Goal: Use online tool/utility: Utilize a website feature to perform a specific function

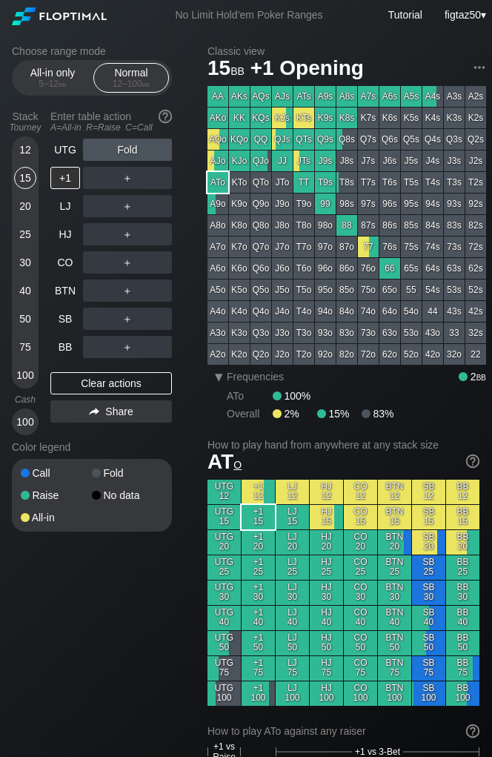
scroll to position [0, 5]
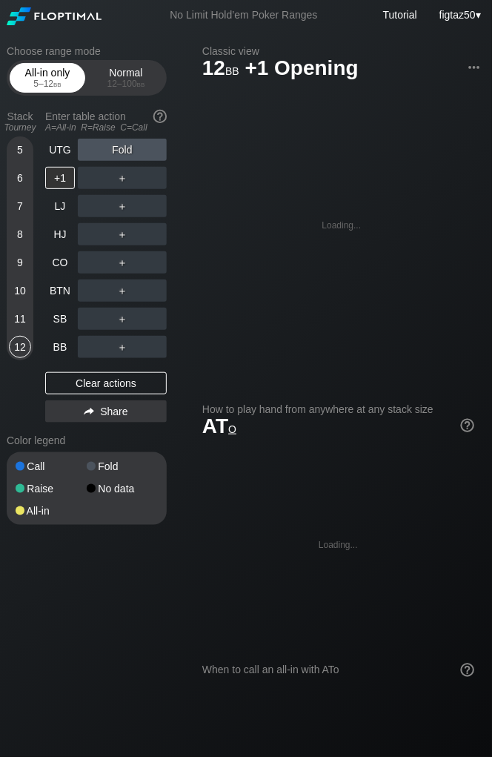
click at [57, 77] on div "All-in only 5 – 12 bb" at bounding box center [47, 78] width 68 height 28
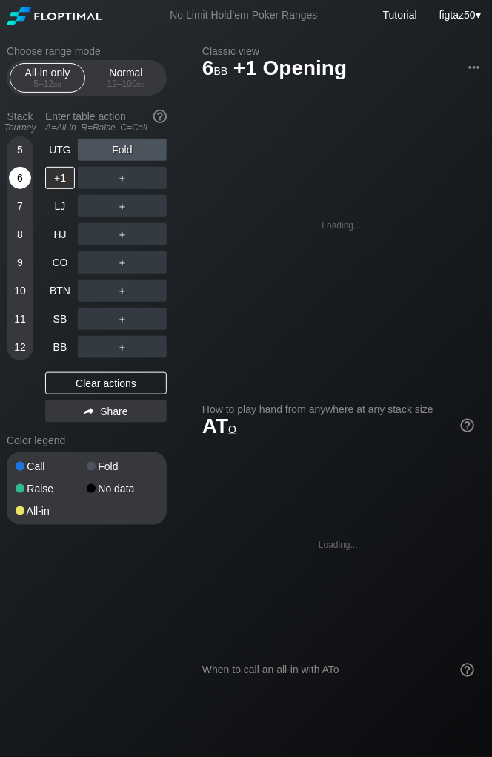
click at [19, 179] on div "6" at bounding box center [20, 178] width 22 height 22
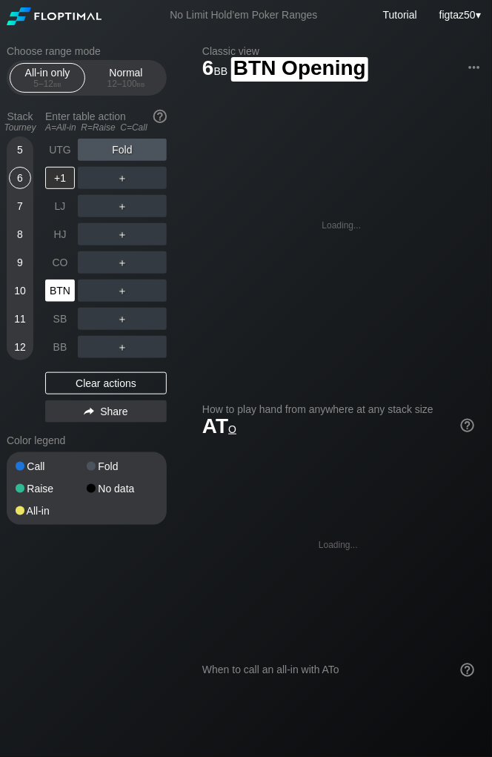
click at [61, 289] on div "BTN" at bounding box center [60, 291] width 30 height 22
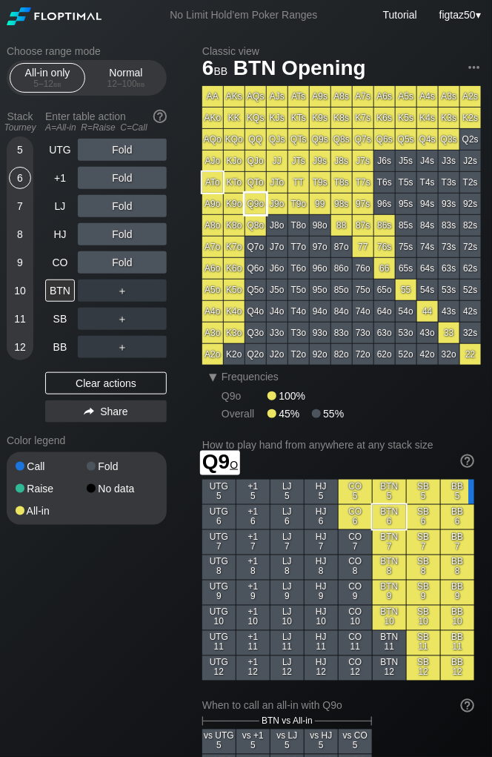
click at [255, 205] on div "Q9o" at bounding box center [255, 204] width 21 height 21
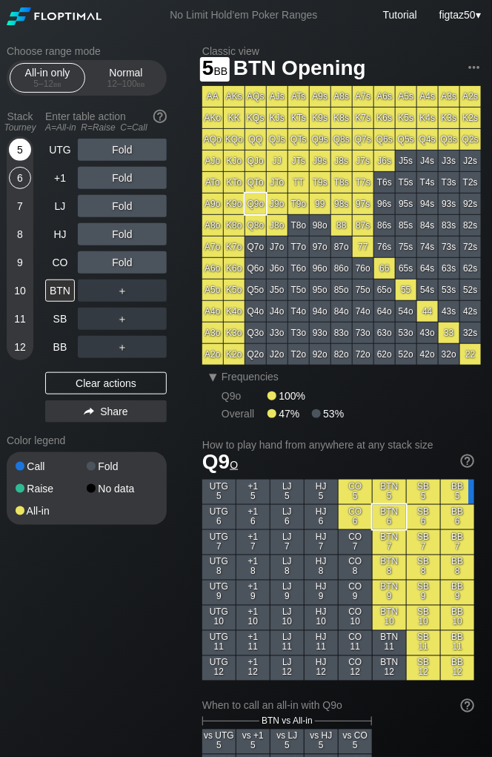
click at [23, 154] on div "5" at bounding box center [20, 150] width 22 height 22
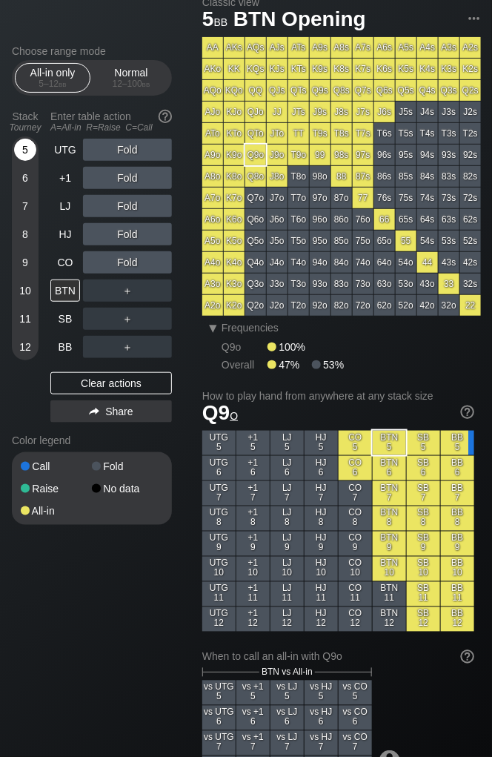
scroll to position [0, 5]
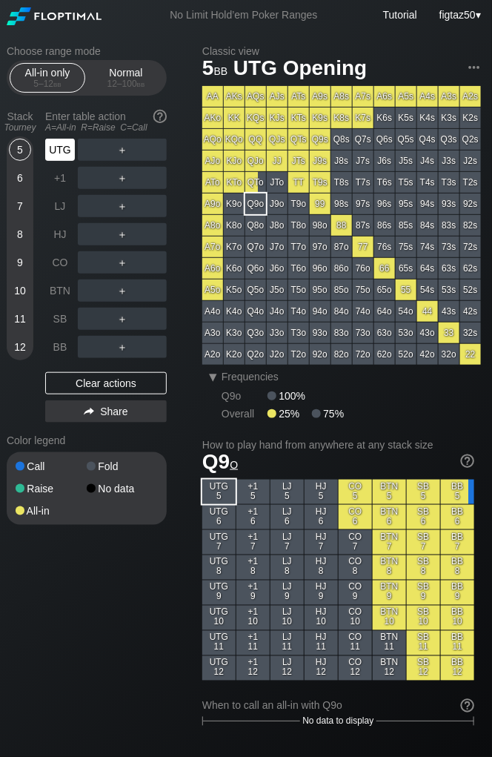
click at [62, 150] on div "UTG" at bounding box center [60, 150] width 30 height 22
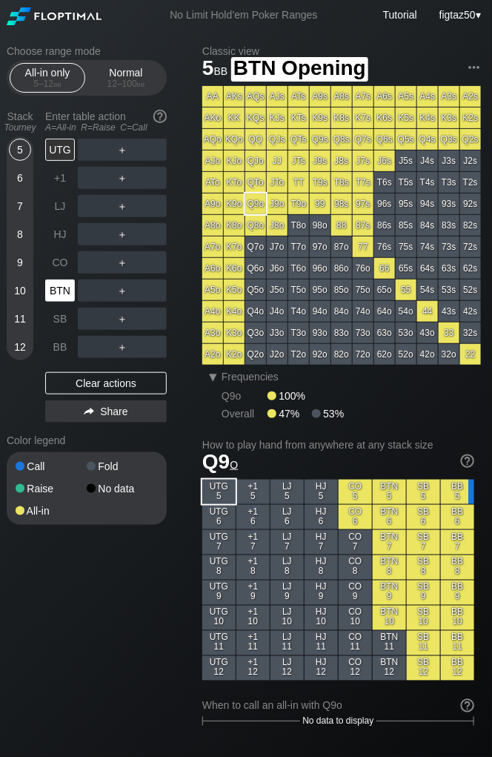
click at [64, 288] on div "BTN" at bounding box center [60, 291] width 30 height 22
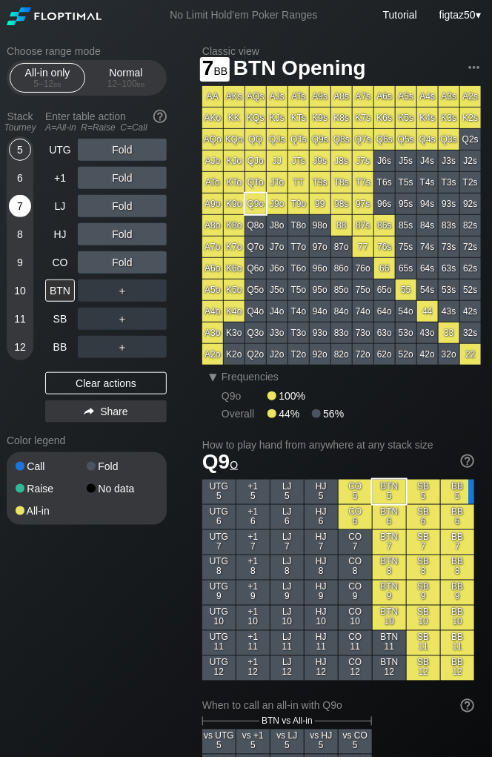
click at [18, 210] on div "7" at bounding box center [20, 206] width 22 height 22
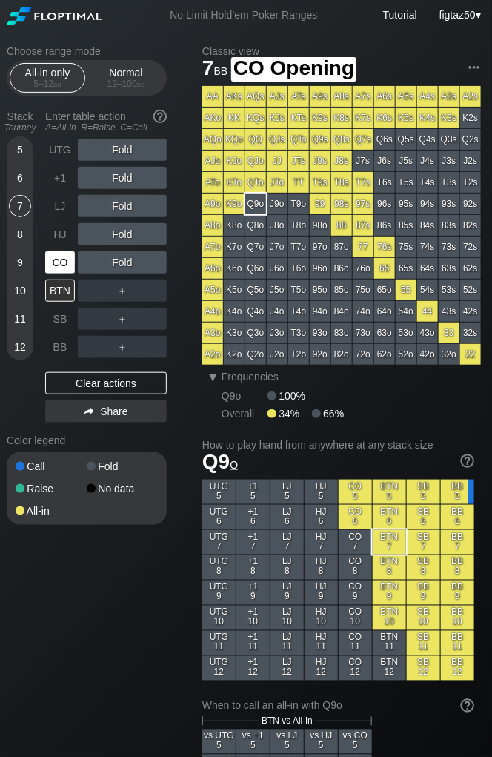
click at [62, 263] on div "CO" at bounding box center [60, 262] width 30 height 22
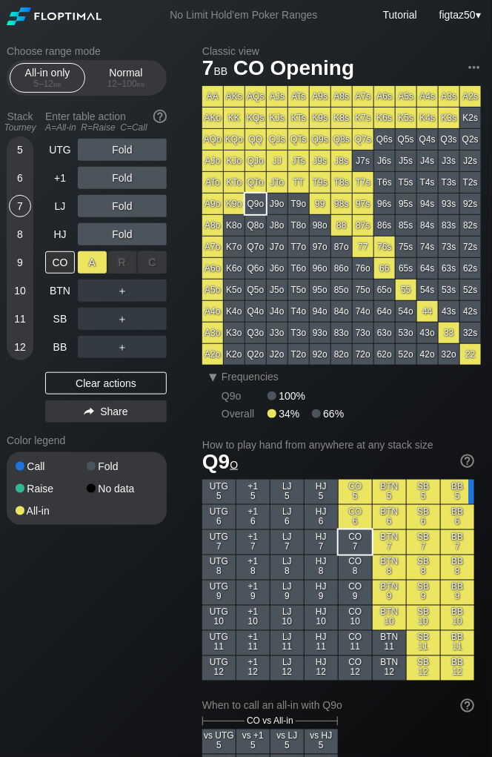
click at [93, 262] on div "A ✕" at bounding box center [92, 262] width 29 height 22
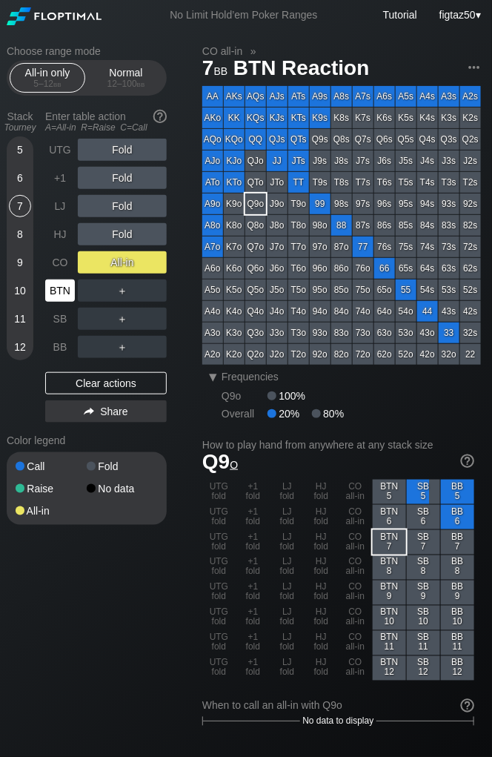
click at [58, 286] on div "BTN" at bounding box center [60, 291] width 30 height 22
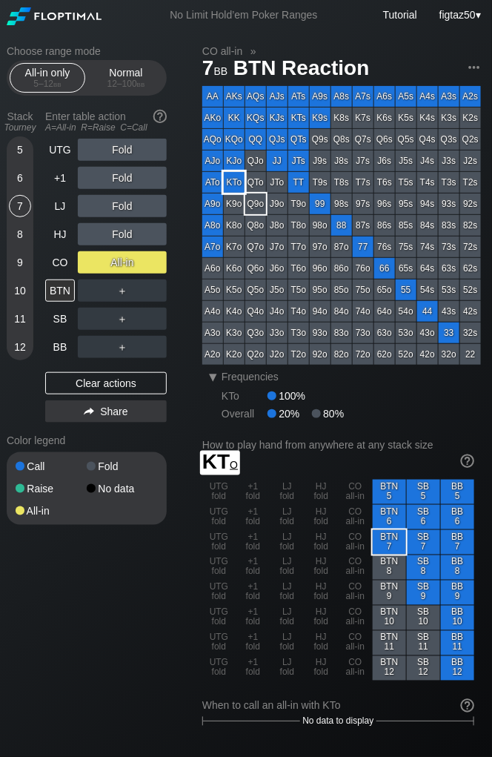
click at [233, 185] on div "KTo" at bounding box center [234, 182] width 21 height 21
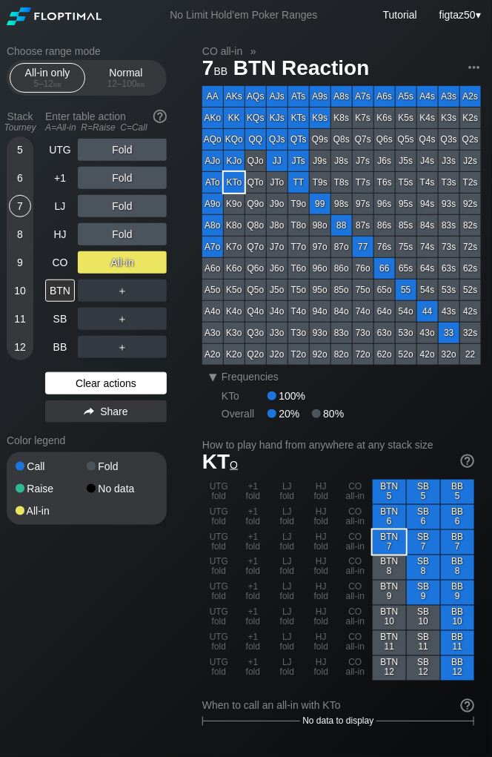
click at [117, 380] on div "Clear actions" at bounding box center [106, 383] width 122 height 22
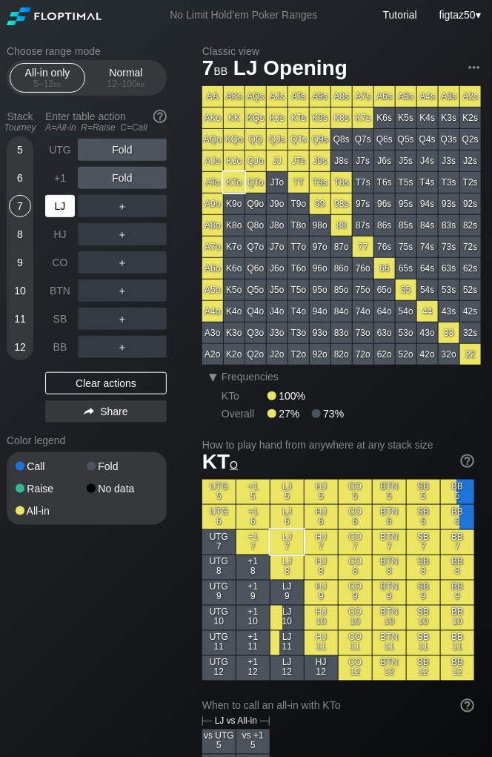
click at [59, 208] on div "LJ" at bounding box center [60, 206] width 30 height 22
click at [68, 204] on div "LJ" at bounding box center [60, 206] width 30 height 22
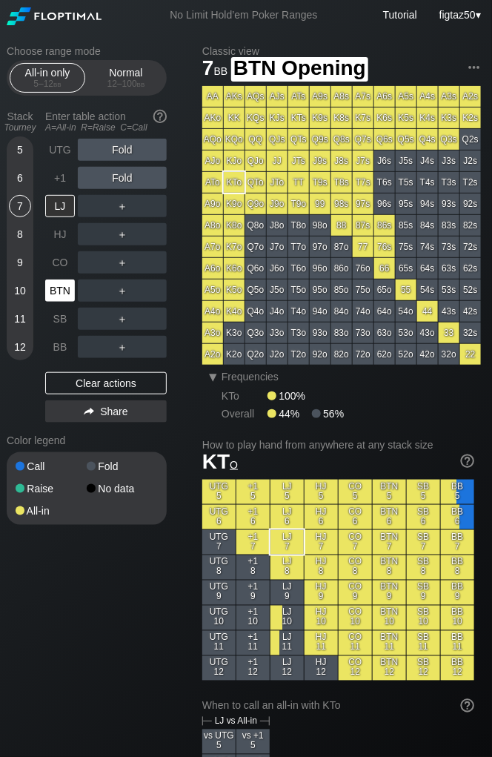
click at [60, 286] on div "BTN" at bounding box center [60, 291] width 30 height 22
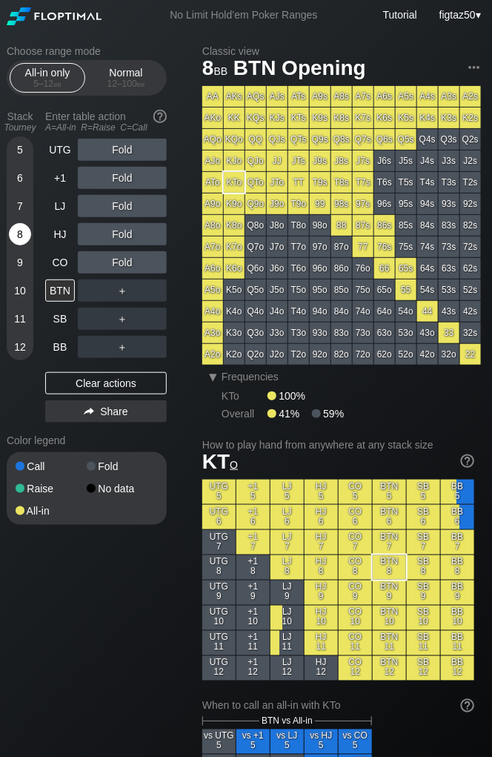
click at [14, 233] on div "8" at bounding box center [20, 234] width 22 height 22
click at [67, 291] on div "BTN" at bounding box center [60, 291] width 30 height 22
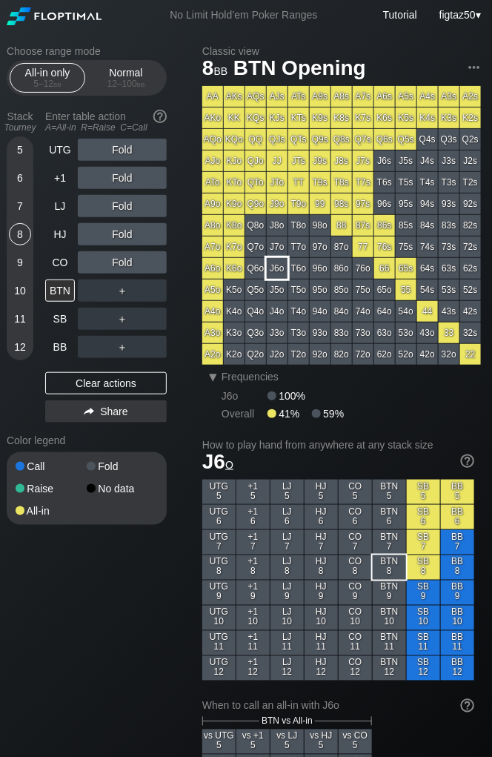
click at [273, 261] on div "J6o" at bounding box center [277, 268] width 21 height 21
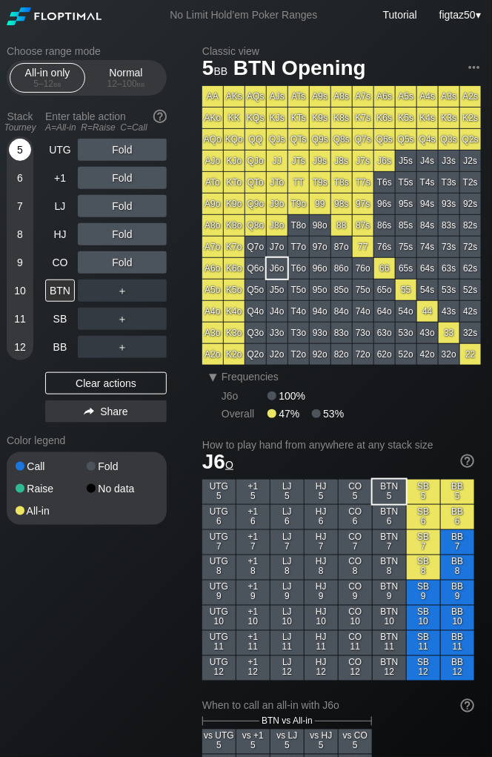
click at [19, 144] on div "5" at bounding box center [20, 150] width 22 height 22
click at [148, 78] on div "Normal 12 – 100 bb" at bounding box center [126, 78] width 68 height 28
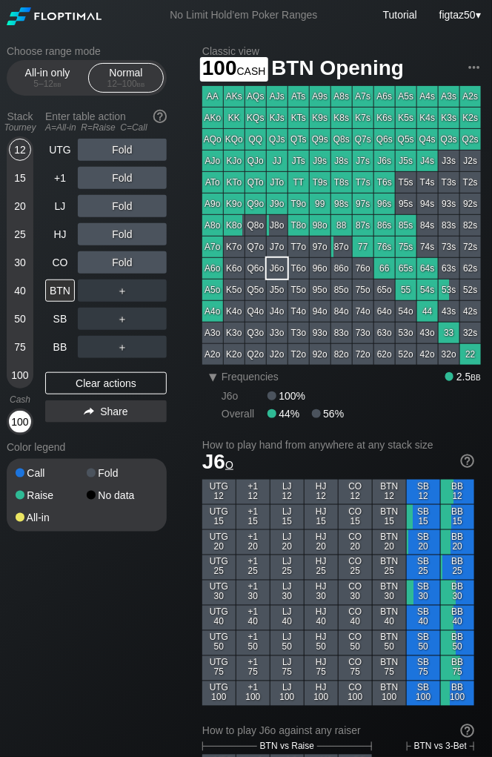
click at [13, 425] on div "100" at bounding box center [20, 422] width 22 height 22
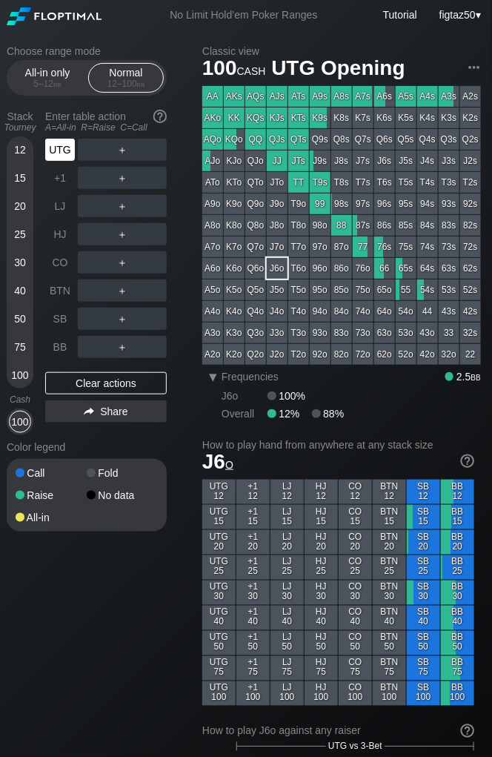
click at [57, 151] on div "UTG" at bounding box center [60, 150] width 30 height 22
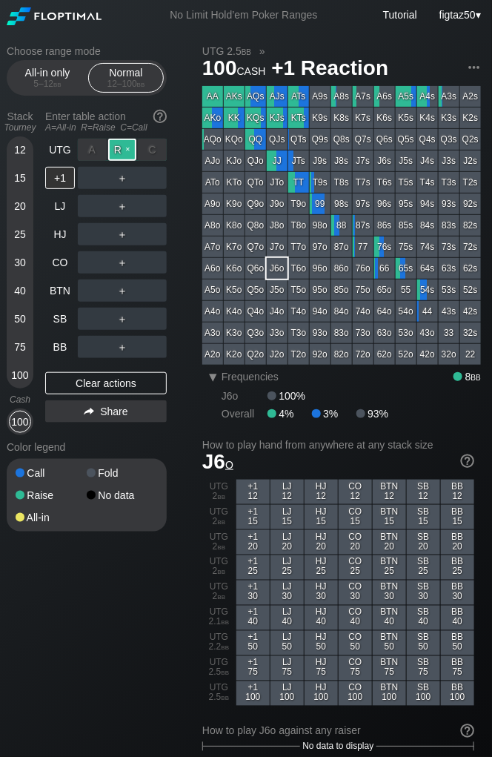
click at [118, 147] on div "R ✕" at bounding box center [122, 150] width 29 height 22
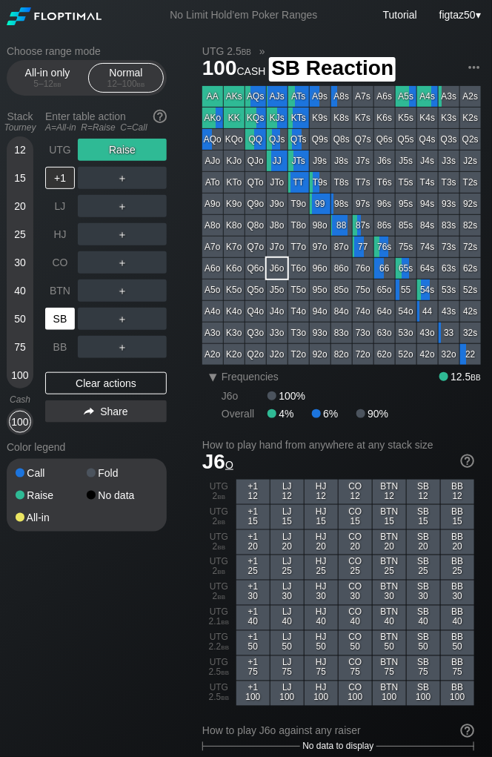
click at [65, 316] on div "SB" at bounding box center [60, 319] width 30 height 22
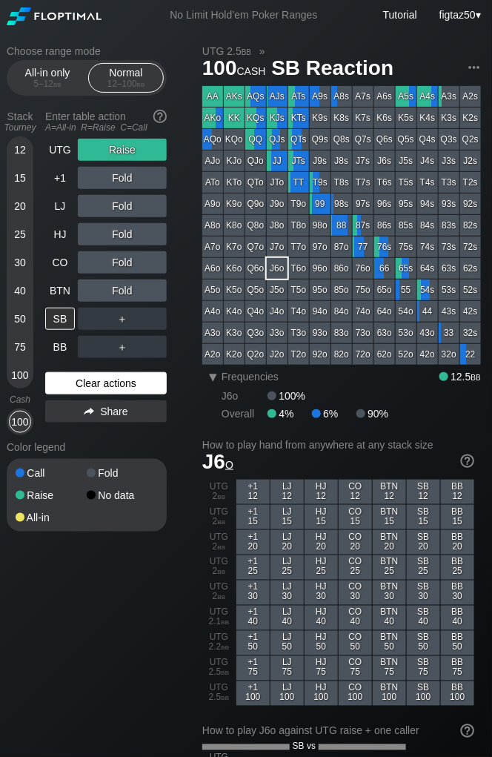
click at [116, 383] on div "Clear actions" at bounding box center [106, 383] width 122 height 22
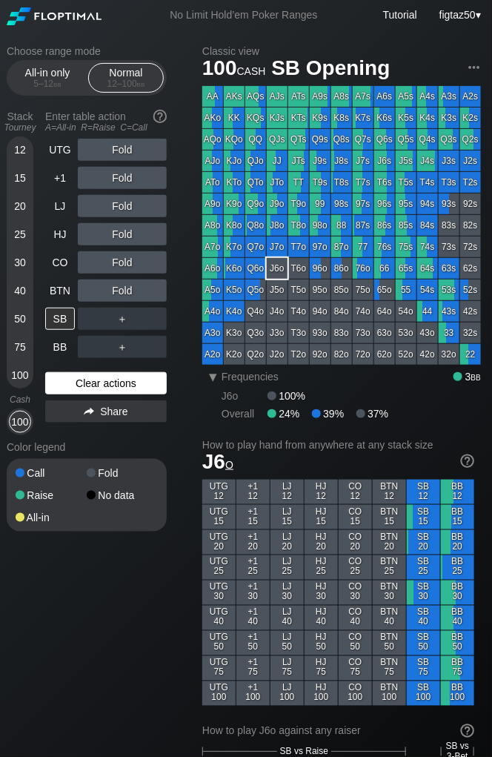
click at [116, 383] on div "Clear actions" at bounding box center [106, 383] width 122 height 22
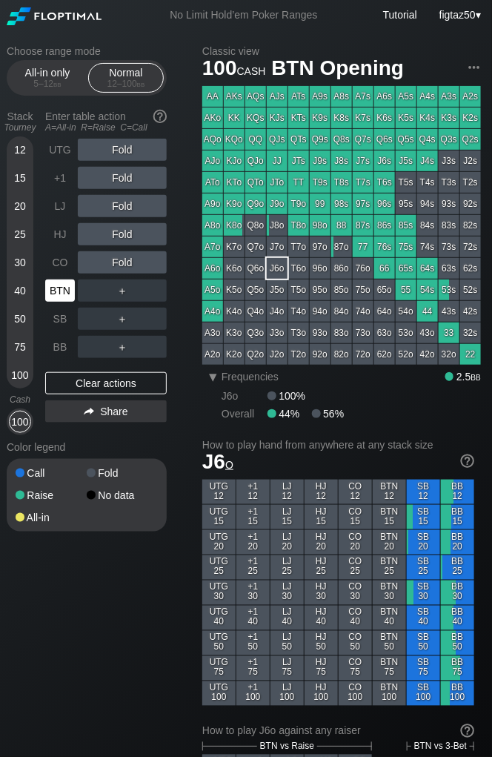
click at [54, 294] on div "BTN" at bounding box center [60, 291] width 30 height 22
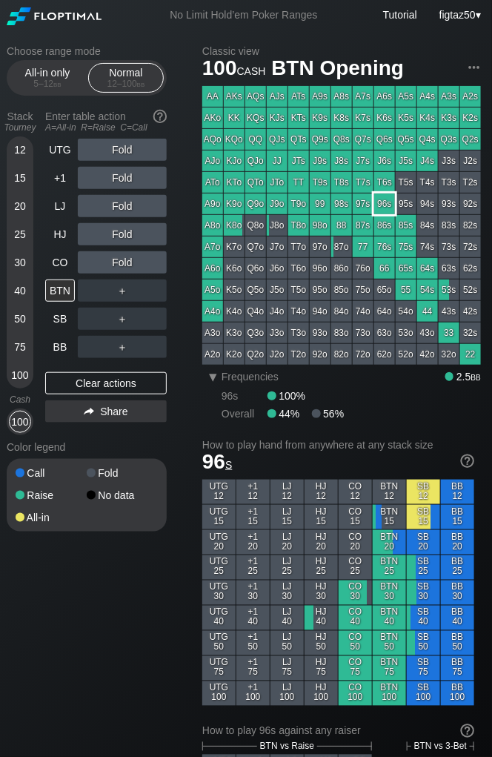
click at [383, 207] on div "96s" at bounding box center [385, 204] width 21 height 21
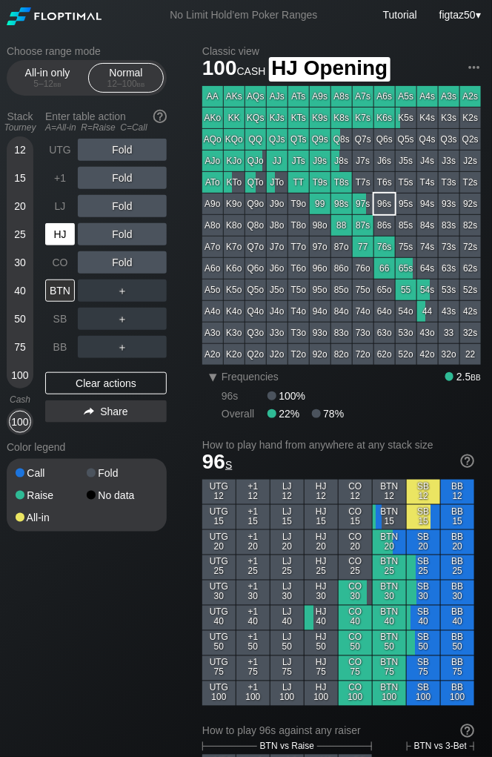
click at [59, 233] on div "HJ" at bounding box center [60, 234] width 30 height 22
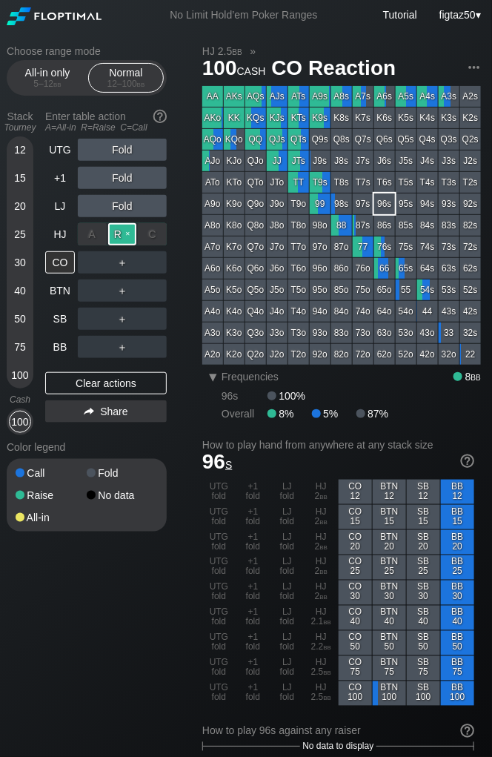
click at [123, 234] on div "R ✕" at bounding box center [122, 234] width 29 height 22
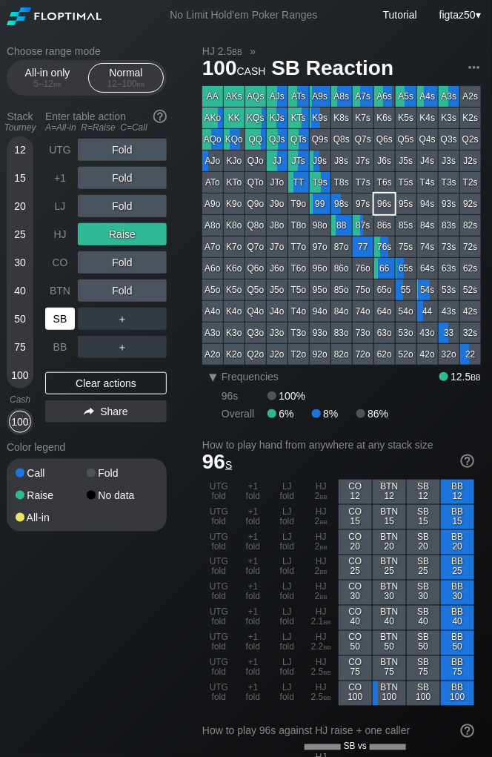
click at [64, 322] on div "SB" at bounding box center [60, 319] width 30 height 22
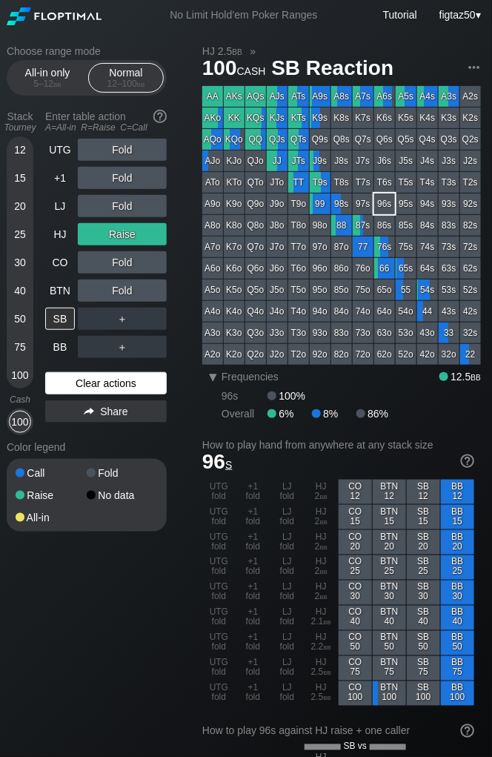
click at [119, 384] on div "Clear actions" at bounding box center [106, 383] width 122 height 22
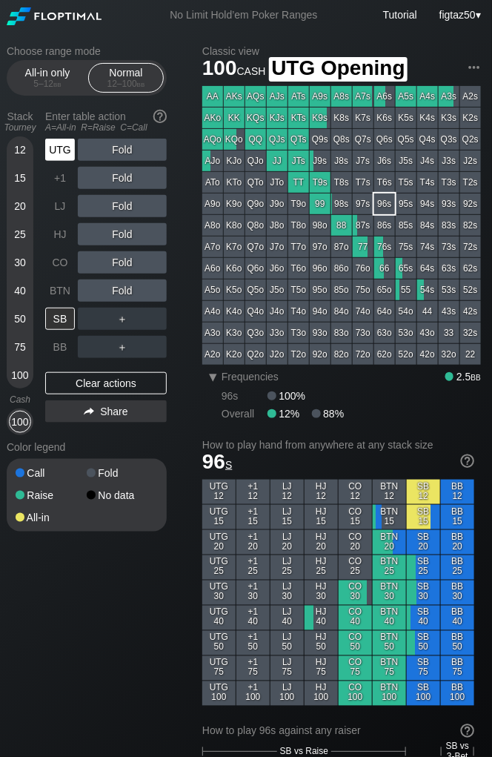
click at [63, 150] on div "UTG" at bounding box center [60, 150] width 30 height 22
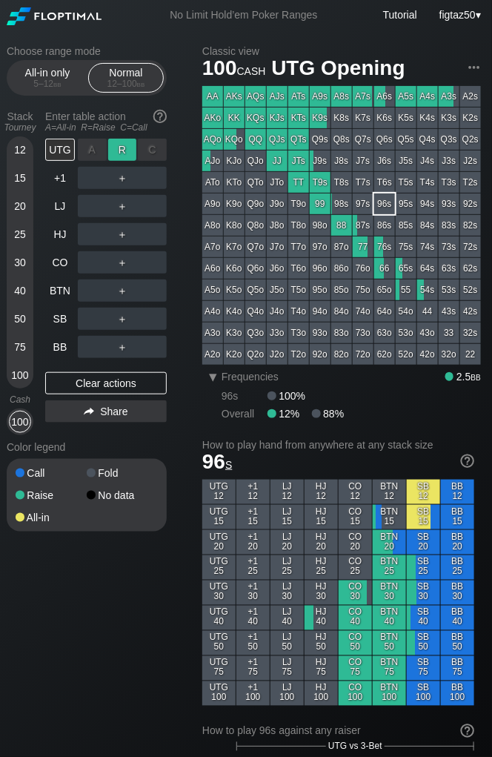
click at [120, 150] on div "R ✕" at bounding box center [122, 150] width 29 height 22
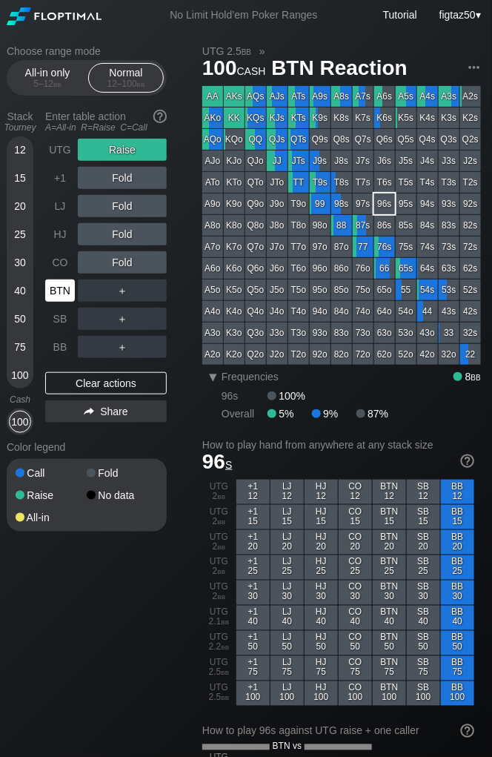
click at [55, 289] on div "BTN" at bounding box center [60, 291] width 30 height 22
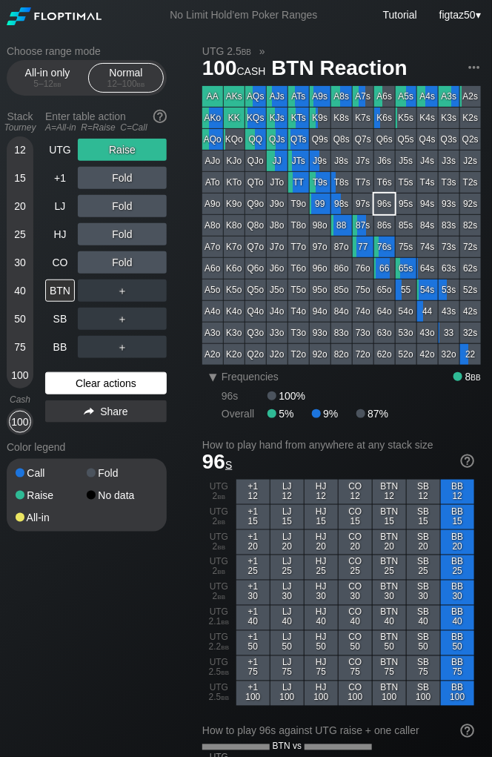
click at [105, 391] on div "Clear actions" at bounding box center [106, 383] width 122 height 22
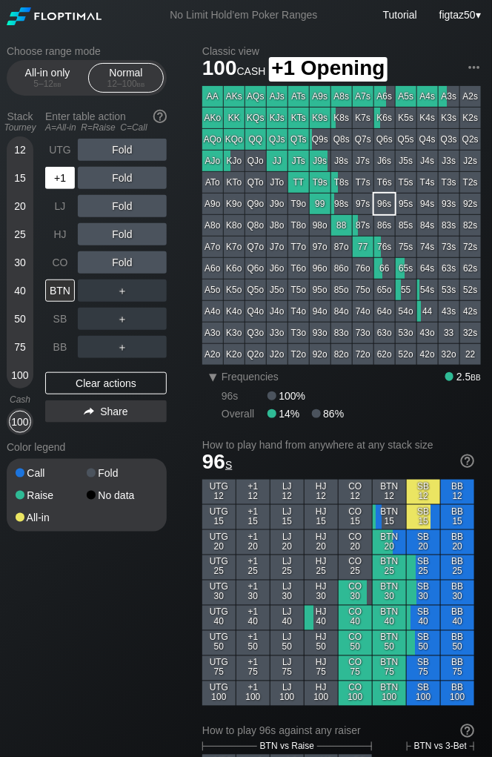
click at [61, 177] on div "+1" at bounding box center [60, 178] width 30 height 22
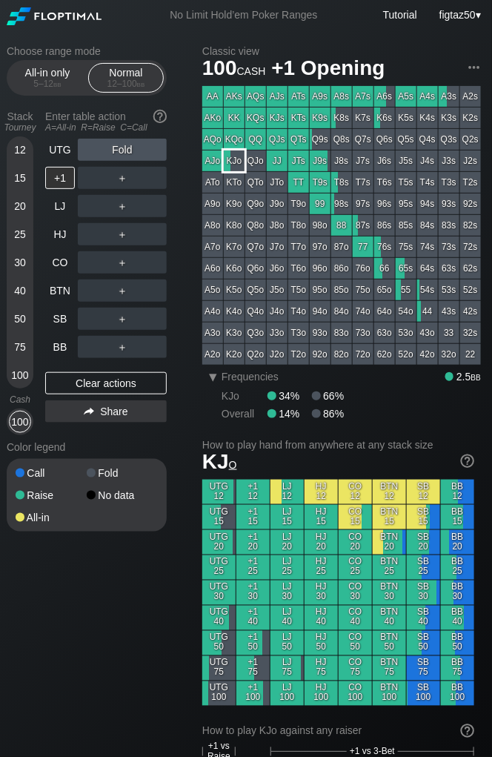
click at [236, 159] on div "KJo" at bounding box center [234, 161] width 21 height 21
click at [234, 156] on div "KJo" at bounding box center [234, 161] width 21 height 21
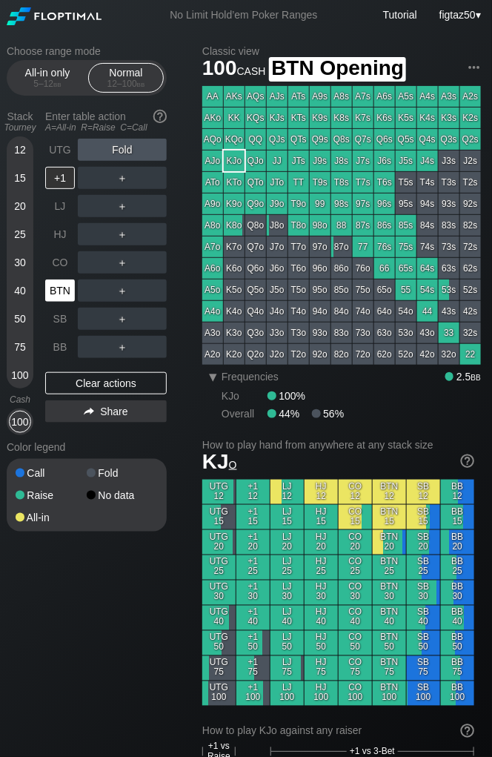
click at [55, 293] on div "BTN" at bounding box center [60, 291] width 30 height 22
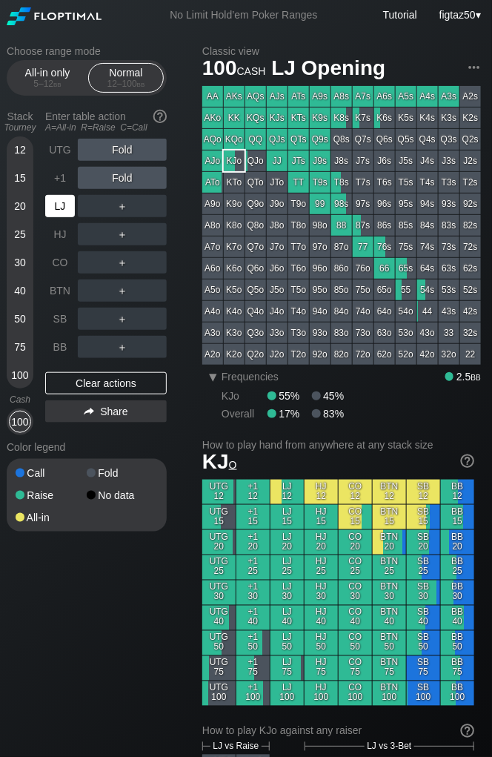
click at [62, 208] on div "LJ" at bounding box center [60, 206] width 30 height 22
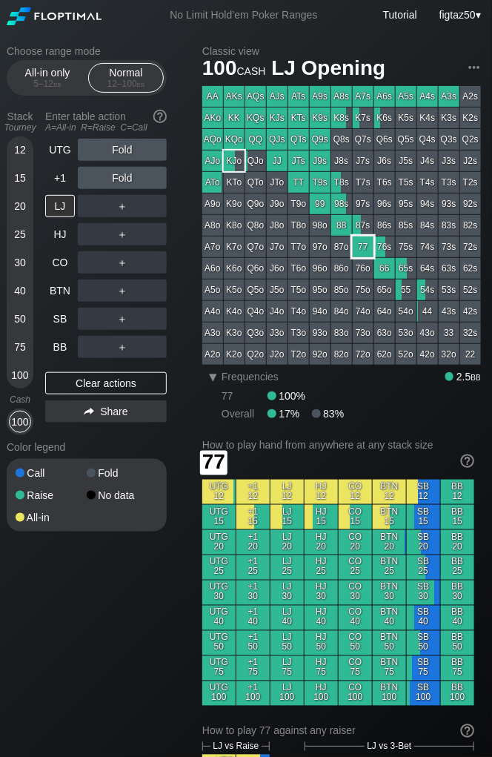
click at [366, 245] on div "77" at bounding box center [363, 247] width 21 height 21
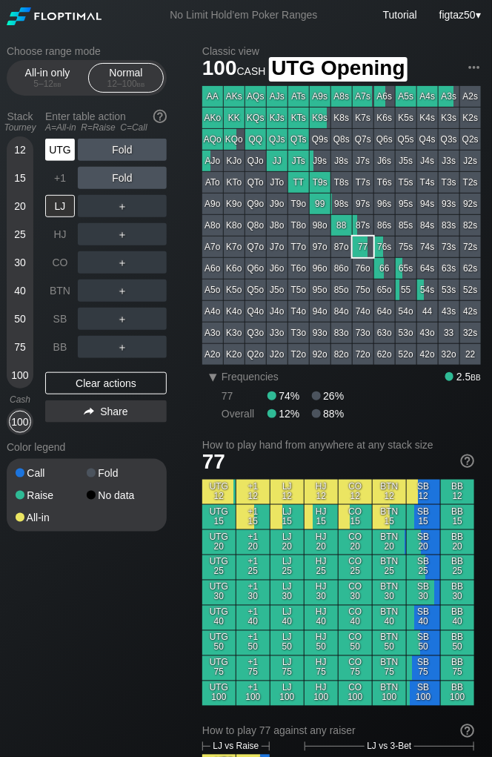
click at [64, 146] on div "UTG" at bounding box center [60, 150] width 30 height 22
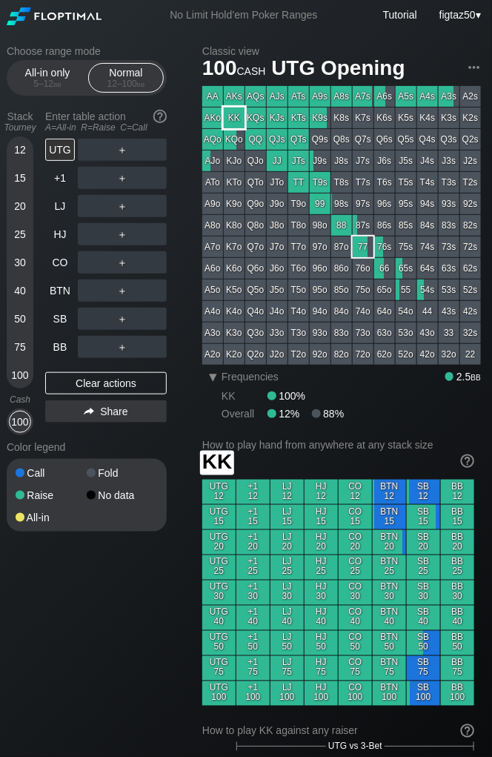
click at [236, 122] on div "KK" at bounding box center [234, 118] width 21 height 21
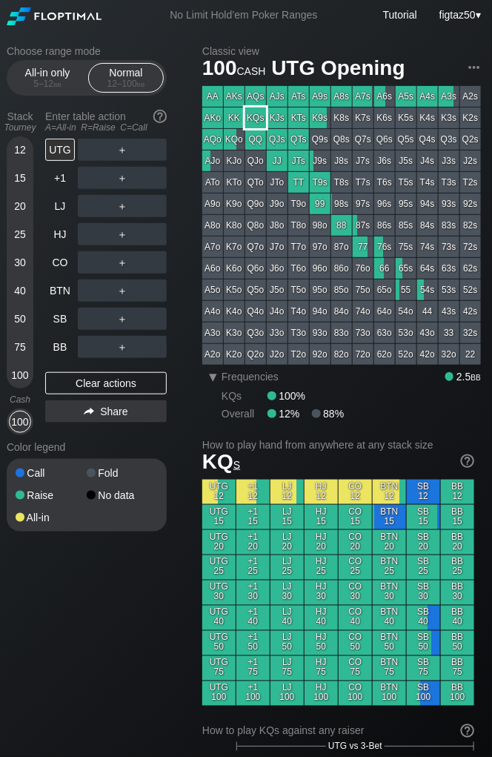
click at [251, 116] on div "KQs" at bounding box center [255, 118] width 21 height 21
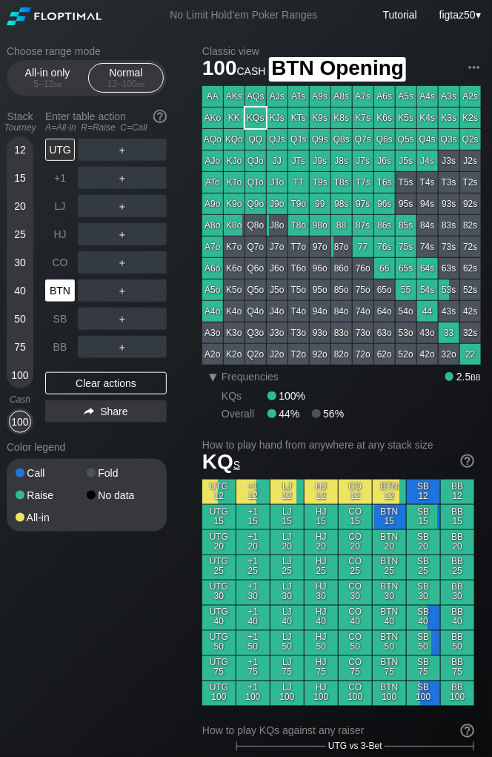
click at [59, 293] on div "BTN" at bounding box center [60, 291] width 30 height 22
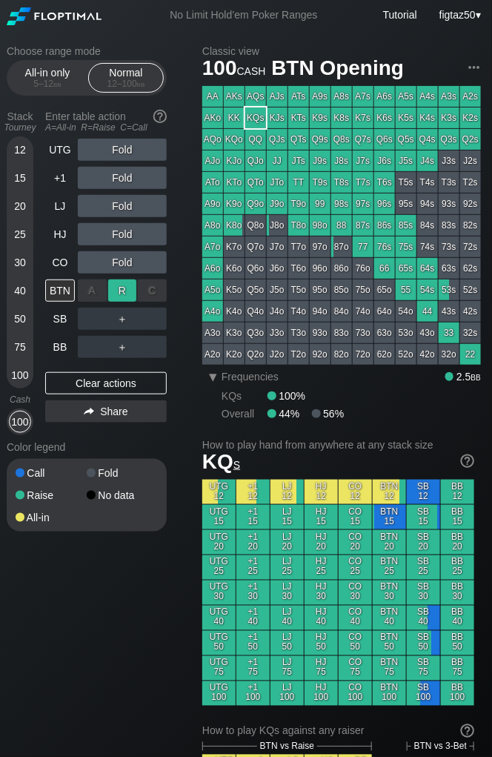
click at [118, 294] on div "R ✕" at bounding box center [122, 291] width 29 height 22
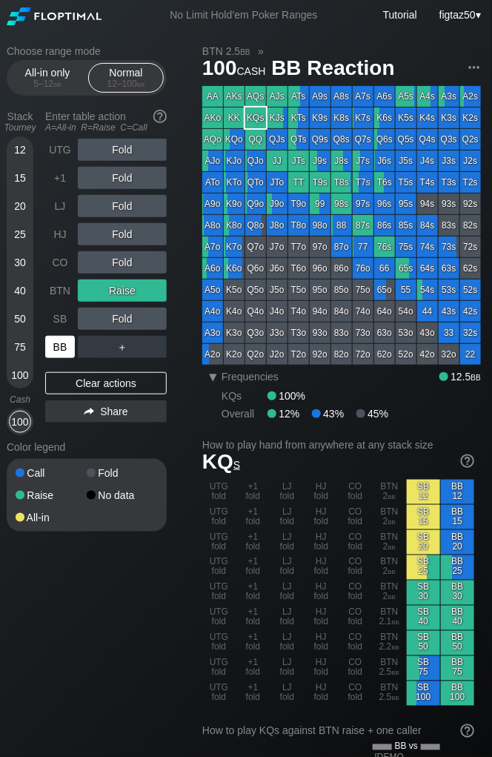
click at [63, 349] on div "BB" at bounding box center [60, 347] width 30 height 22
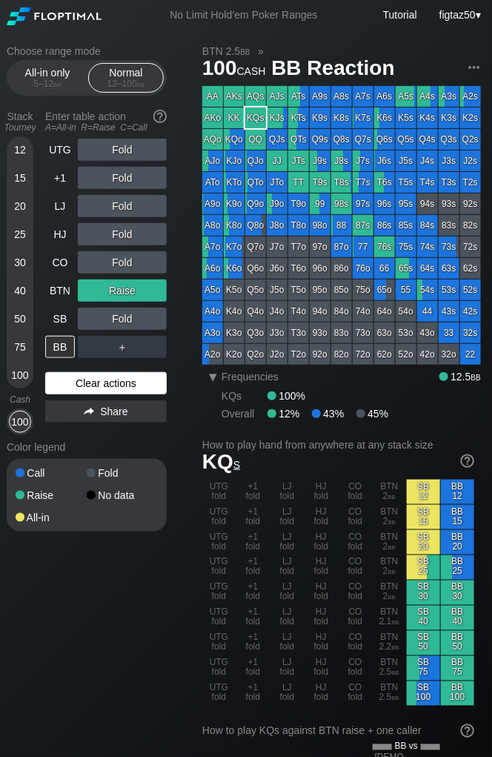
click at [128, 388] on div "Clear actions" at bounding box center [106, 383] width 122 height 22
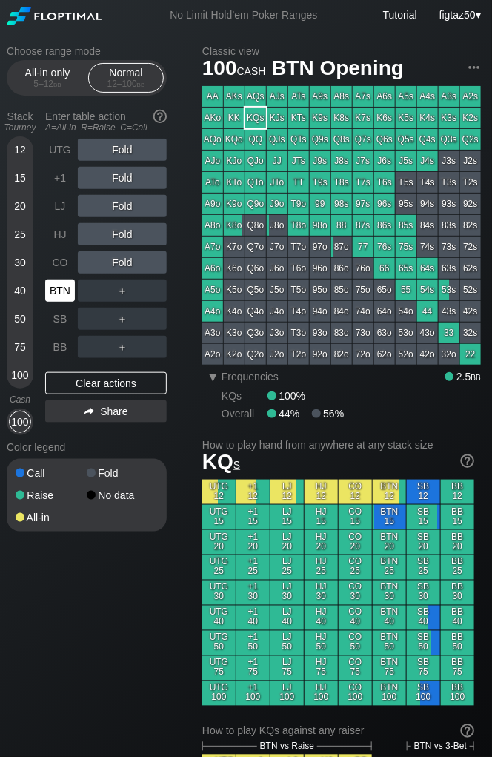
click at [58, 291] on div "BTN" at bounding box center [60, 291] width 30 height 22
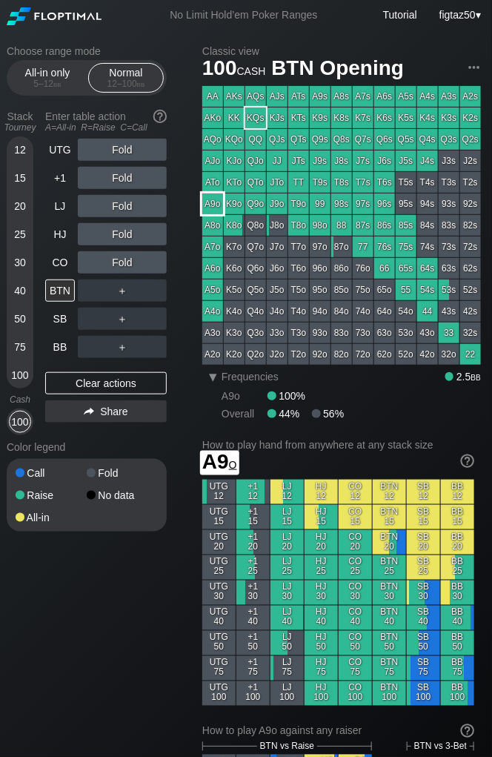
click at [209, 207] on div "A9o" at bounding box center [212, 204] width 21 height 21
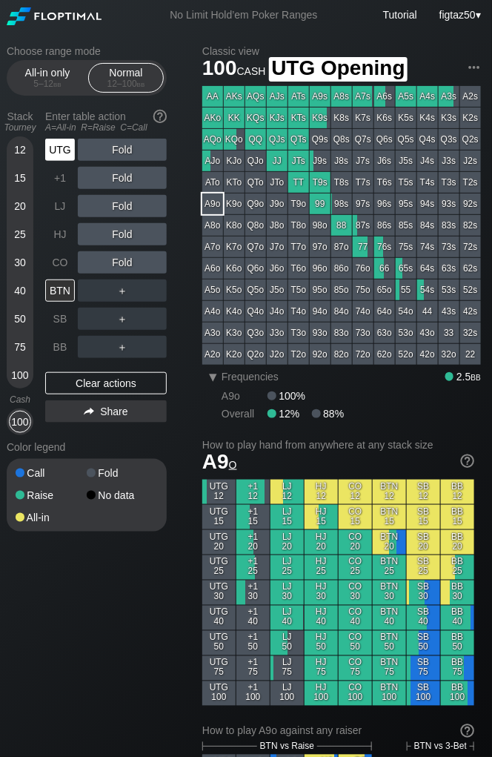
click at [64, 150] on div "UTG" at bounding box center [60, 150] width 30 height 22
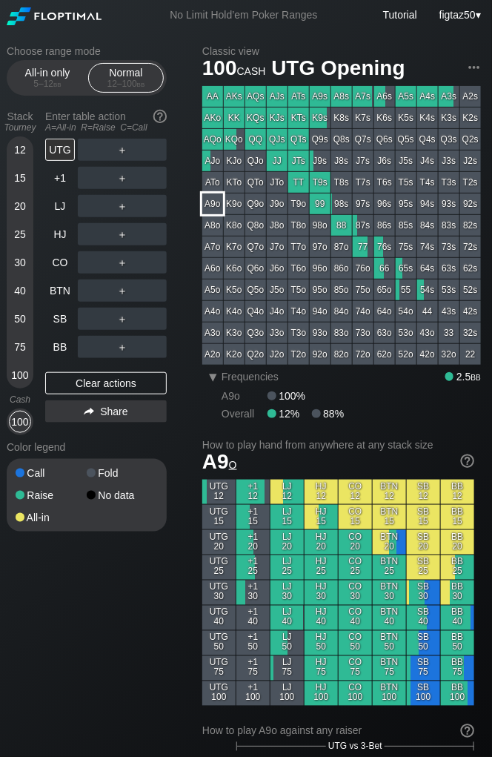
click at [208, 208] on div "A9o" at bounding box center [212, 204] width 21 height 21
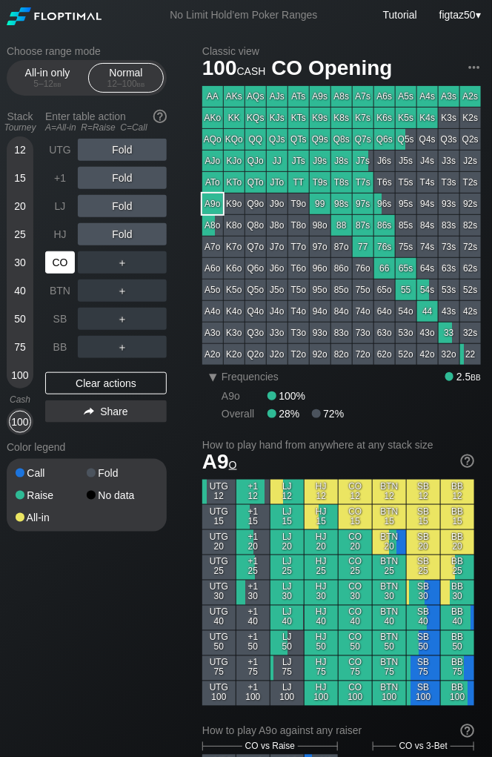
click at [65, 263] on div "CO" at bounding box center [60, 262] width 30 height 22
click at [119, 261] on div "R ✕" at bounding box center [122, 262] width 29 height 22
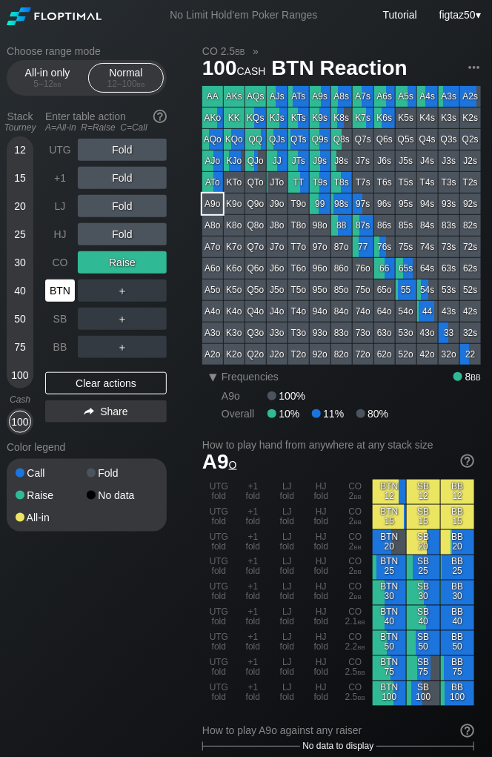
click at [61, 291] on div "BTN" at bounding box center [60, 291] width 30 height 22
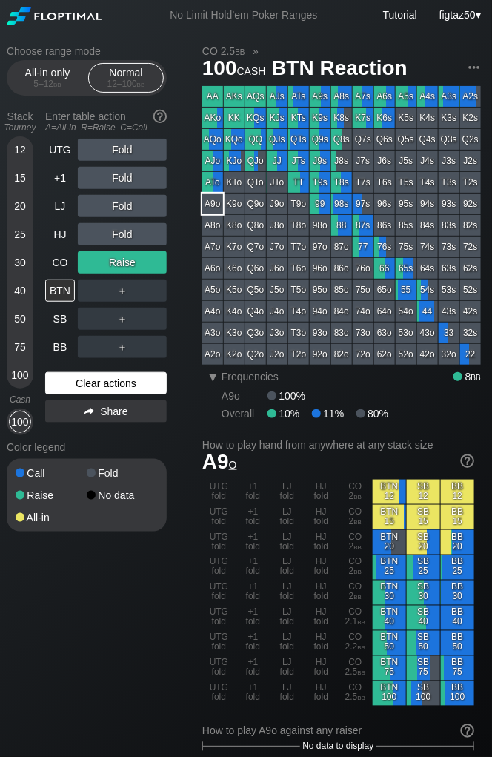
click at [141, 379] on div "Clear actions" at bounding box center [106, 383] width 122 height 22
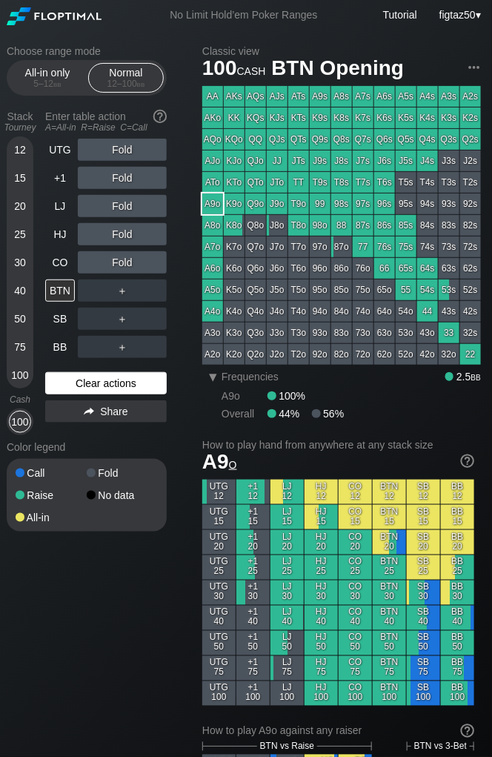
click at [141, 379] on div "Clear actions" at bounding box center [106, 383] width 122 height 22
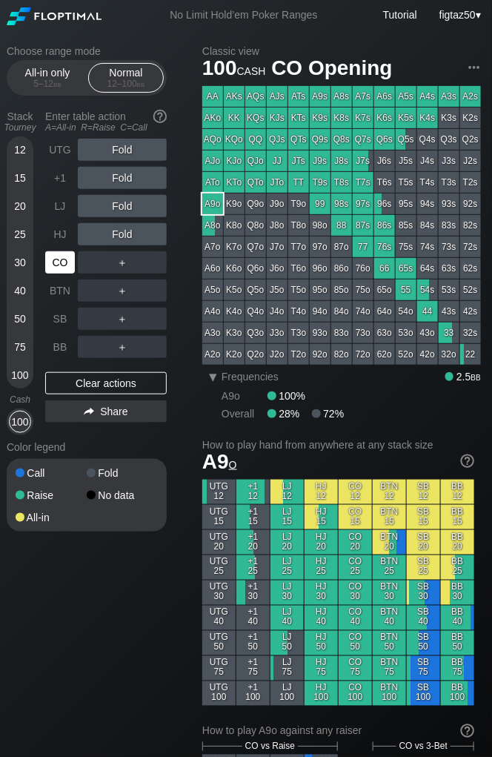
click at [55, 255] on div "CO" at bounding box center [60, 262] width 30 height 22
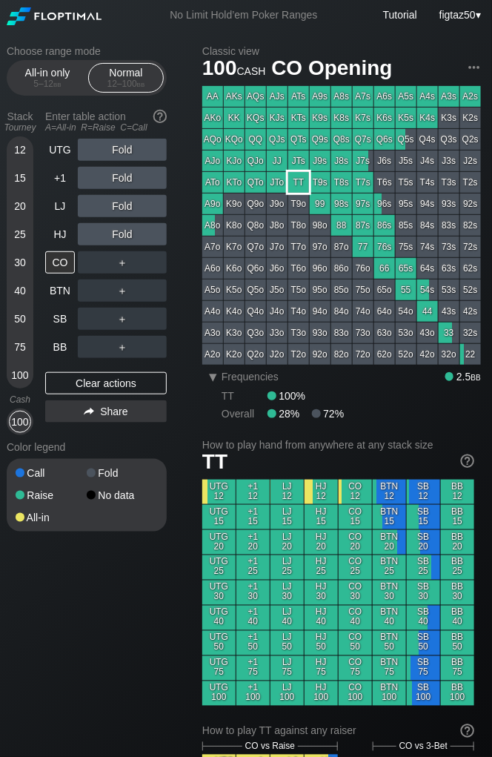
click at [300, 180] on div "TT" at bounding box center [299, 182] width 21 height 21
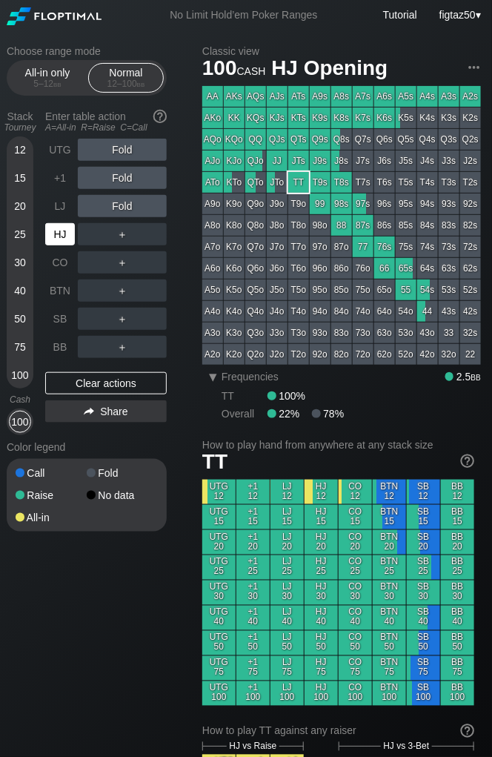
click at [60, 234] on div "HJ" at bounding box center [60, 234] width 30 height 22
click at [63, 229] on div "HJ" at bounding box center [60, 234] width 30 height 22
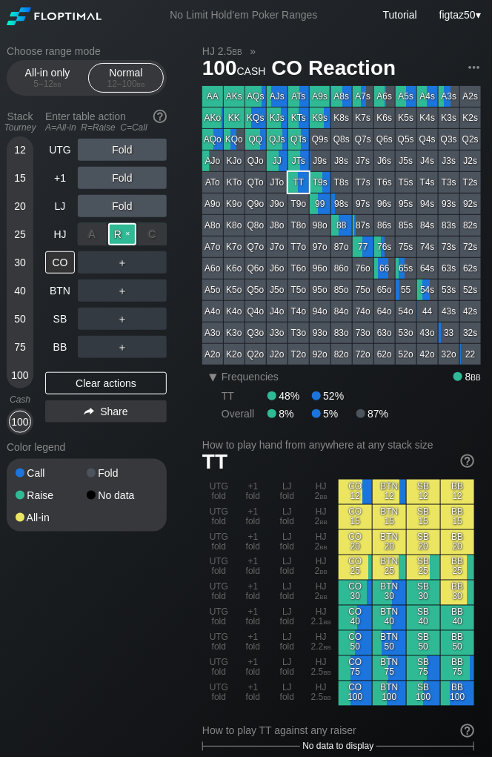
click at [120, 231] on div "R ✕" at bounding box center [122, 234] width 29 height 22
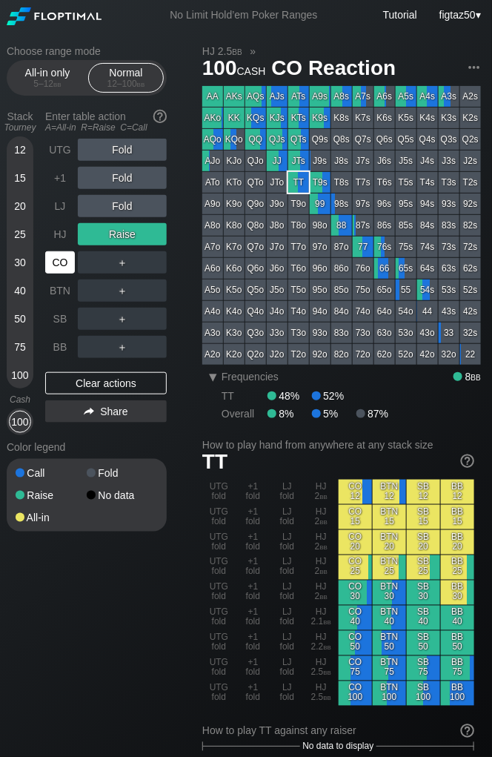
click at [62, 260] on div "CO" at bounding box center [60, 262] width 30 height 22
click at [299, 184] on div "TT" at bounding box center [299, 182] width 21 height 21
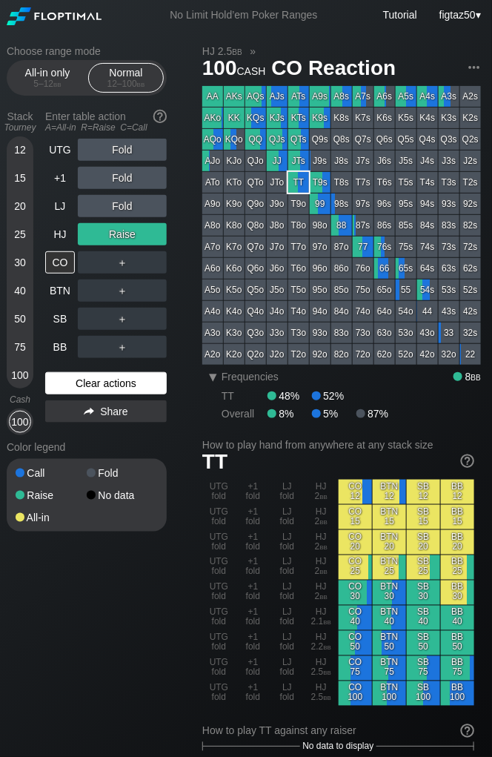
click at [100, 378] on div "Clear actions" at bounding box center [106, 383] width 122 height 22
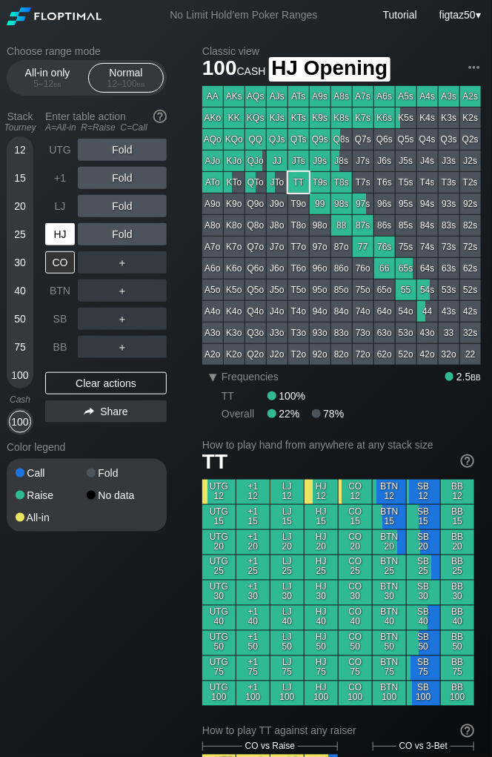
click at [55, 232] on div "HJ" at bounding box center [60, 234] width 30 height 22
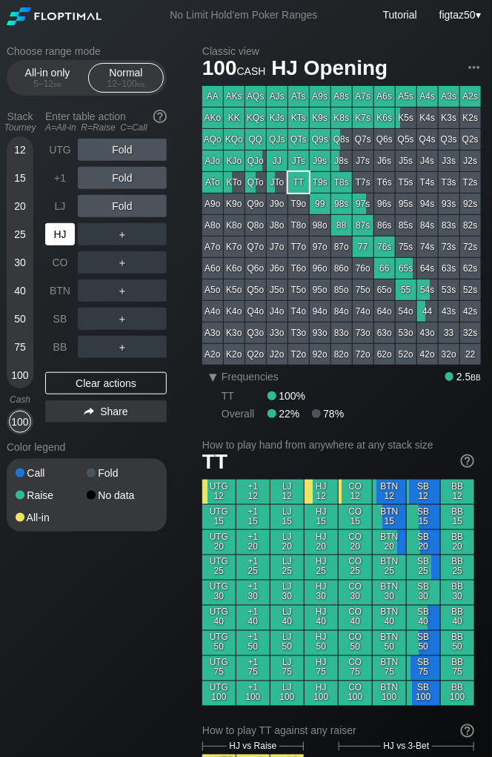
click at [55, 232] on div "HJ" at bounding box center [60, 234] width 30 height 22
click at [297, 140] on div "QTs" at bounding box center [299, 139] width 21 height 21
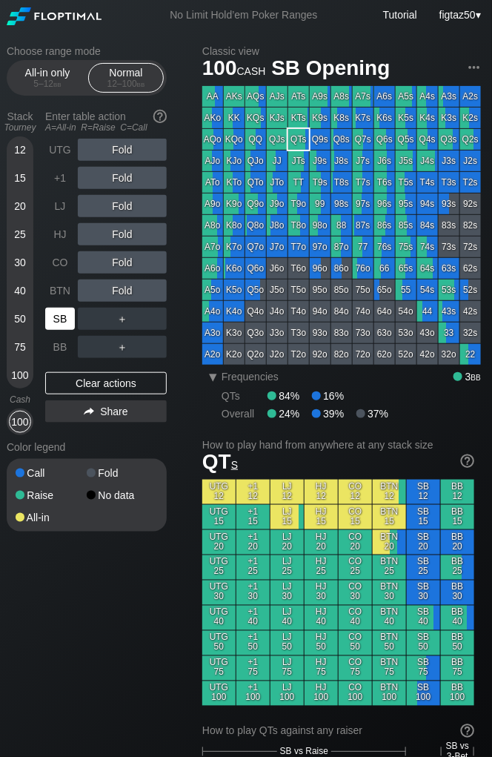
click at [62, 309] on div "SB" at bounding box center [60, 319] width 30 height 22
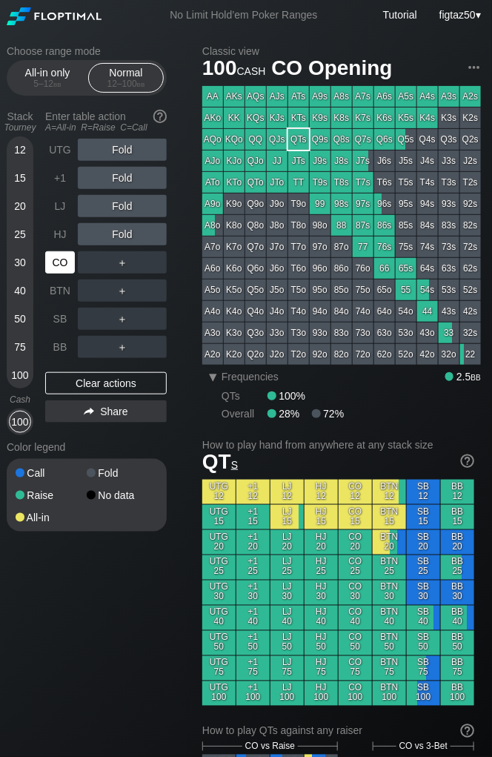
click at [65, 252] on div "CO" at bounding box center [60, 262] width 30 height 22
click at [65, 253] on div "CO" at bounding box center [60, 262] width 30 height 22
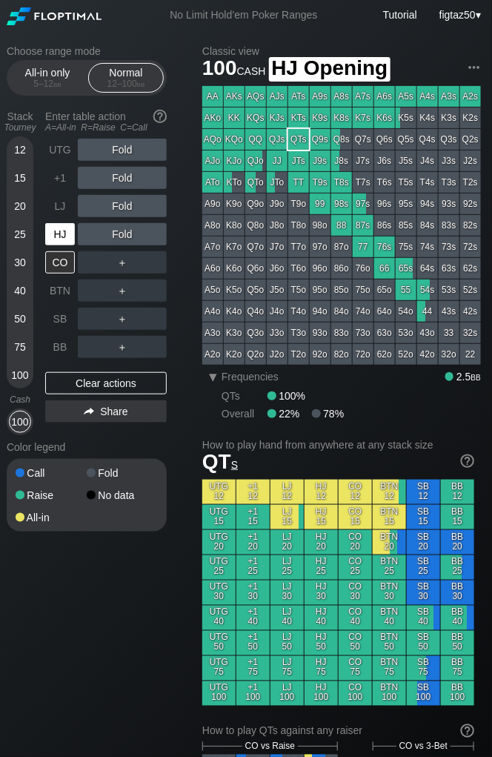
click at [62, 234] on div "HJ" at bounding box center [60, 234] width 30 height 22
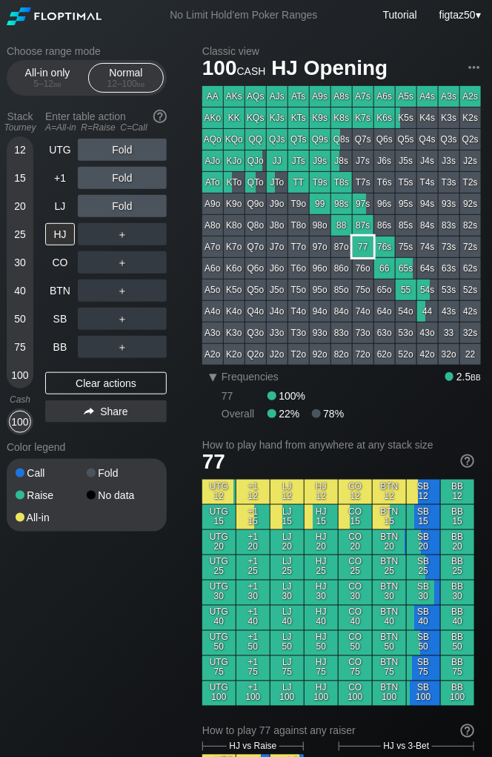
click at [365, 249] on div "77" at bounding box center [363, 247] width 21 height 21
